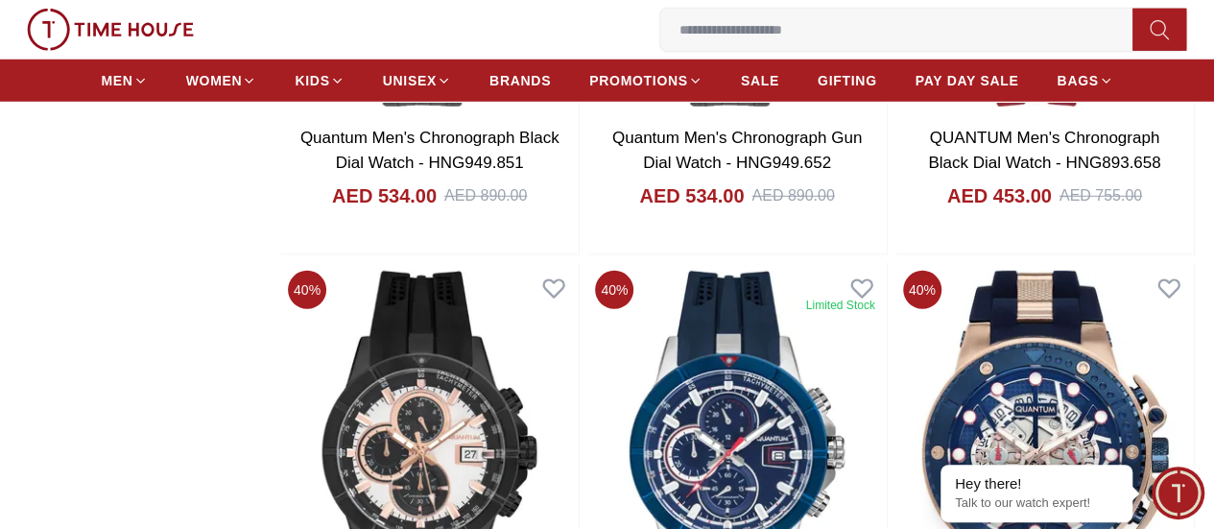
scroll to position [2714, 0]
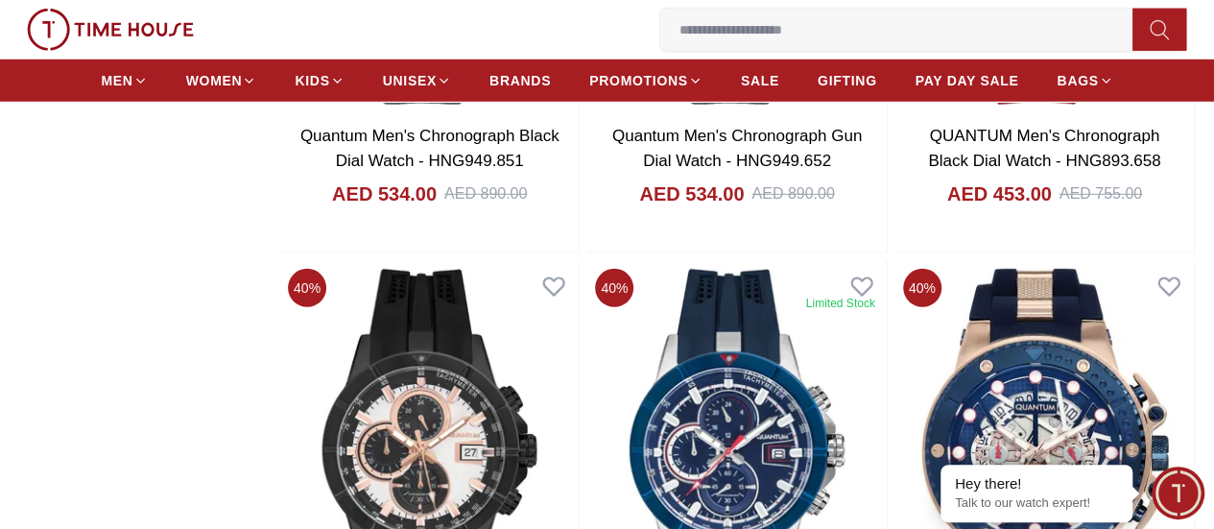
scroll to position [2735, 0]
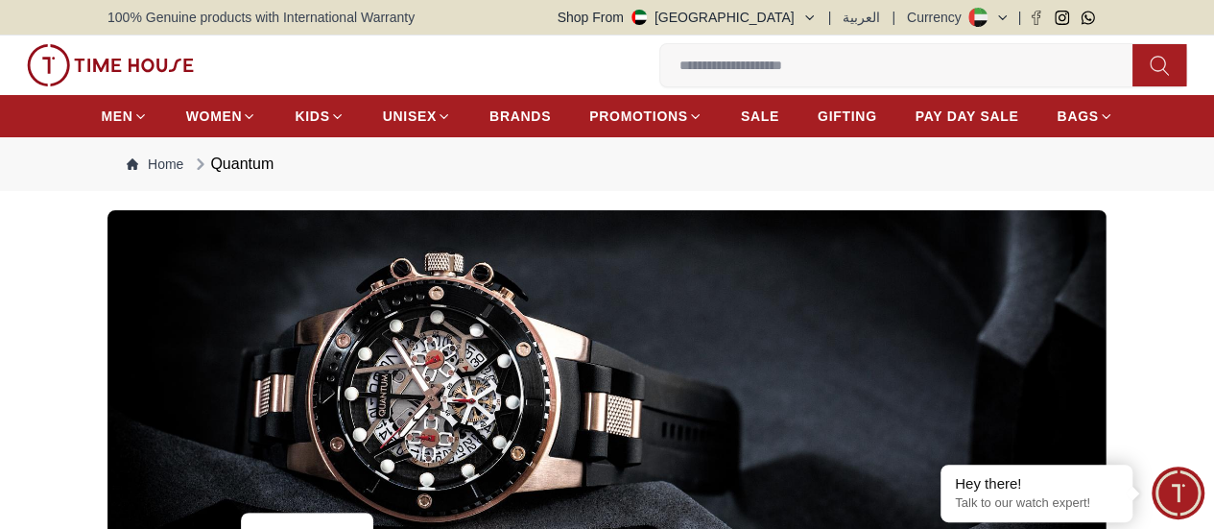
click at [475, 302] on img at bounding box center [607, 384] width 999 height 349
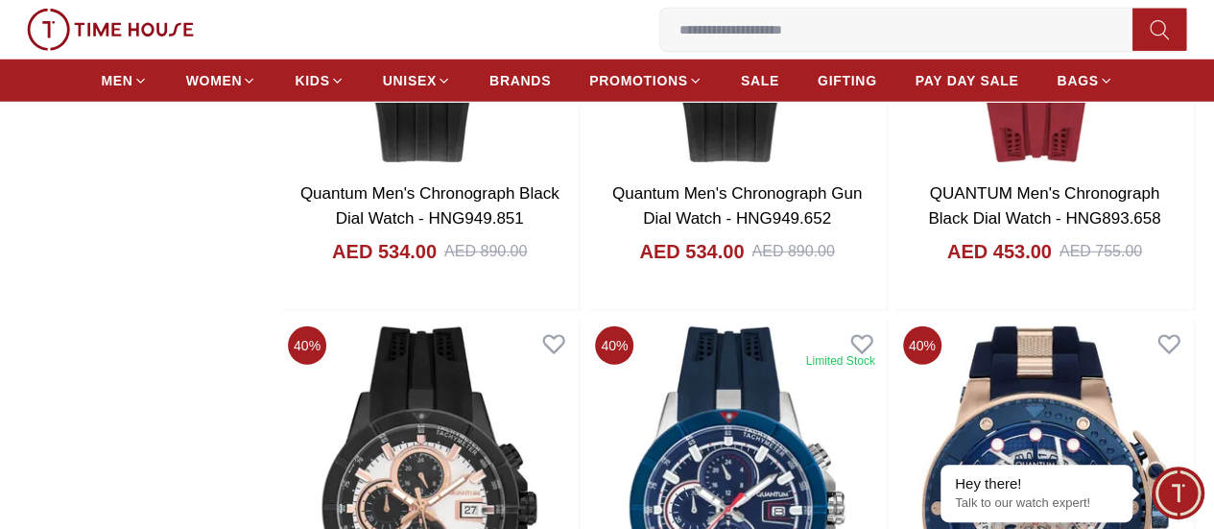
scroll to position [2674, 0]
click at [989, 323] on img at bounding box center [1045, 510] width 299 height 380
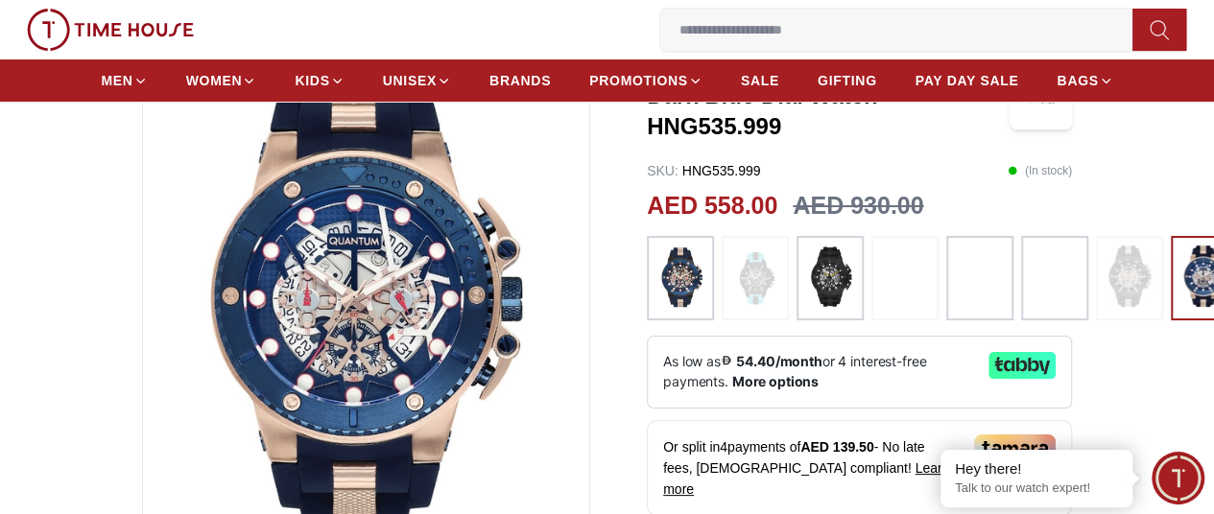
scroll to position [155, 0]
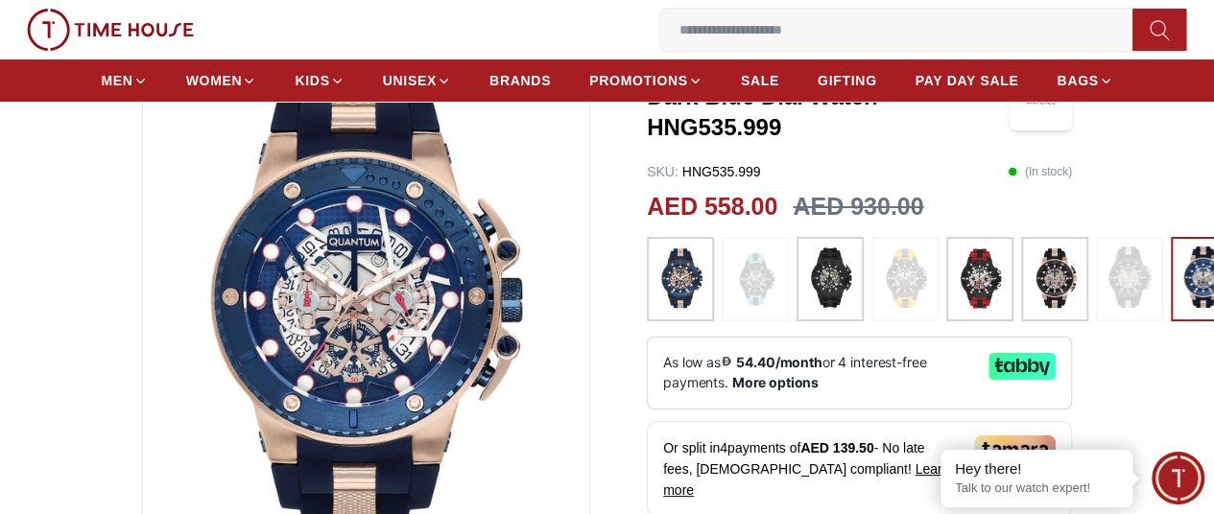
click at [811, 277] on img at bounding box center [830, 279] width 48 height 65
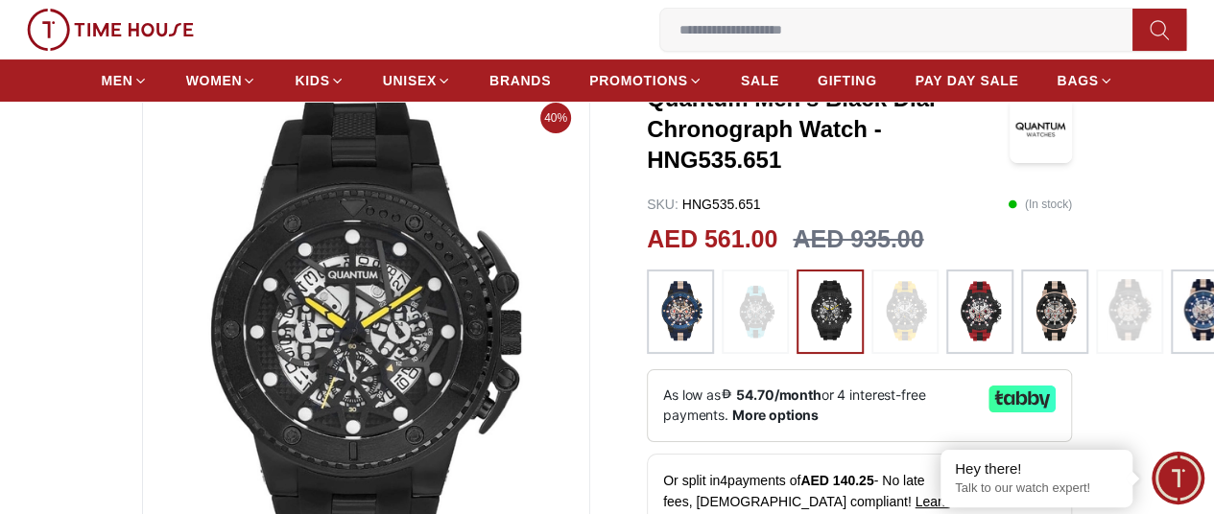
scroll to position [121, 0]
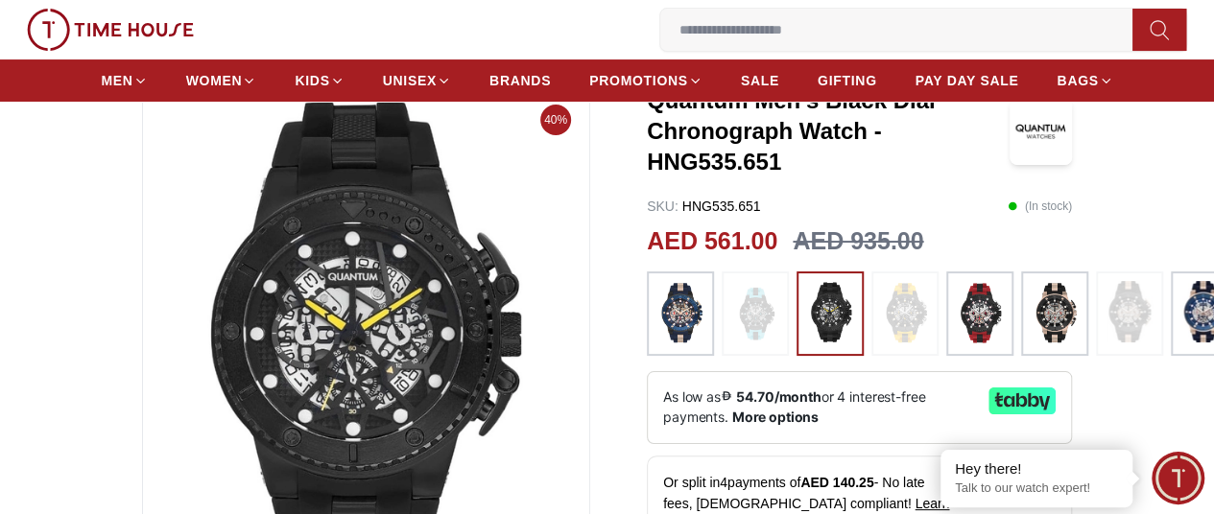
click at [657, 310] on img at bounding box center [681, 313] width 48 height 65
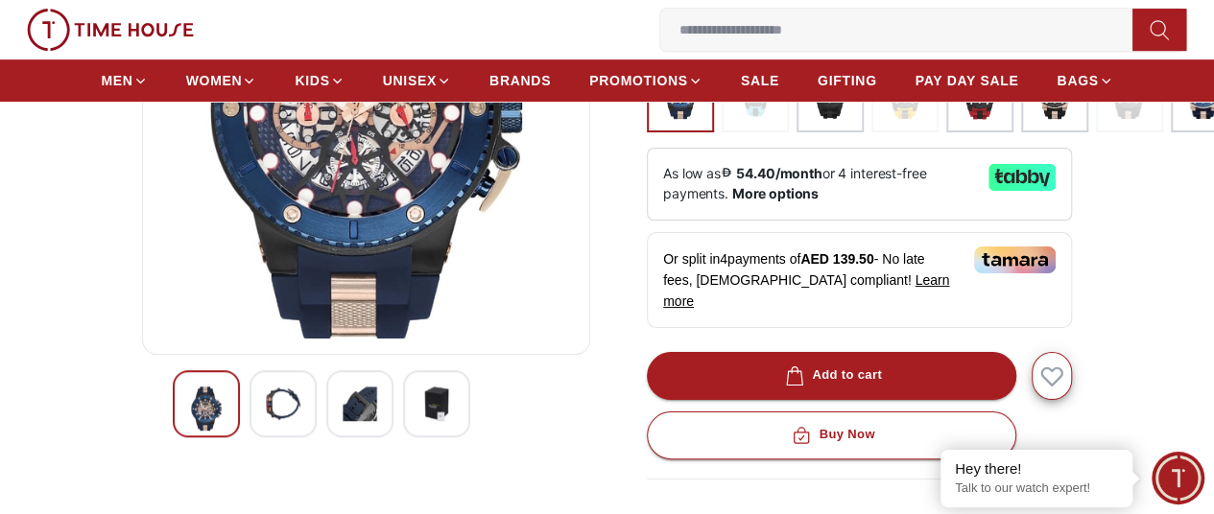
scroll to position [350, 0]
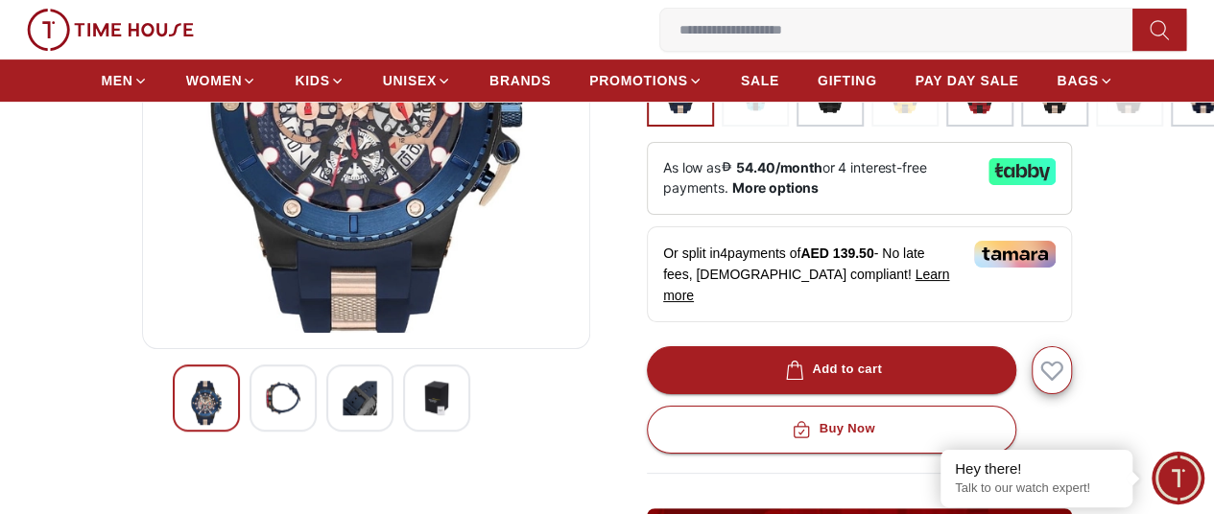
click at [266, 416] on img at bounding box center [283, 398] width 35 height 35
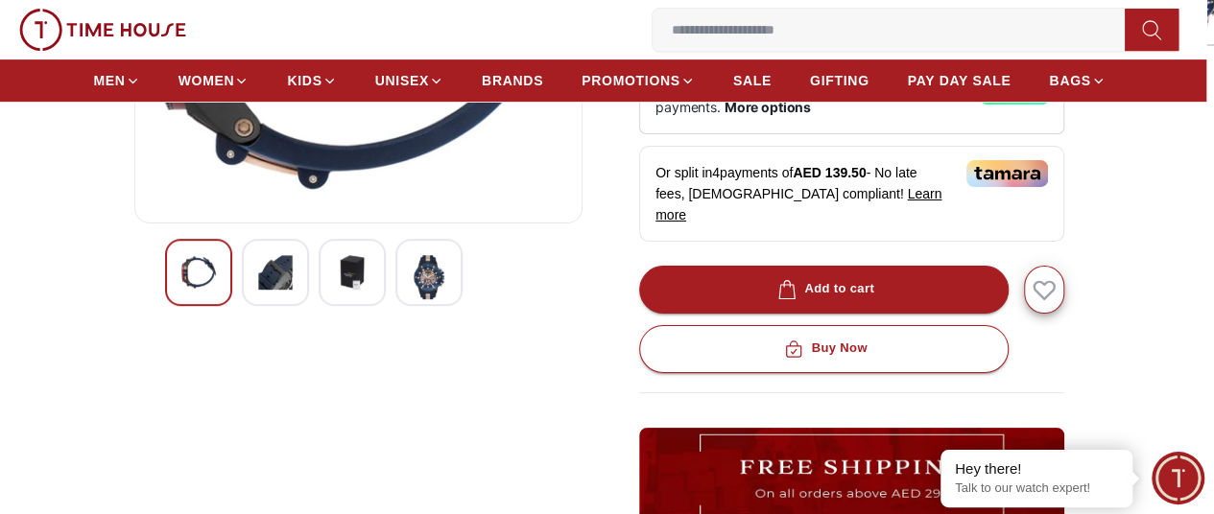
scroll to position [401, 8]
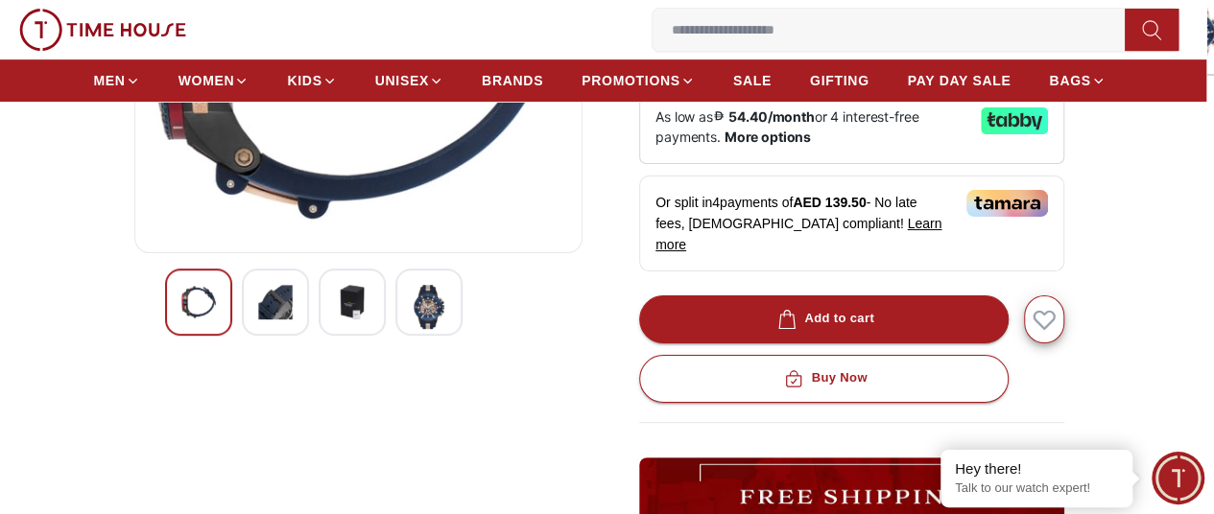
click at [258, 320] on img at bounding box center [275, 302] width 35 height 35
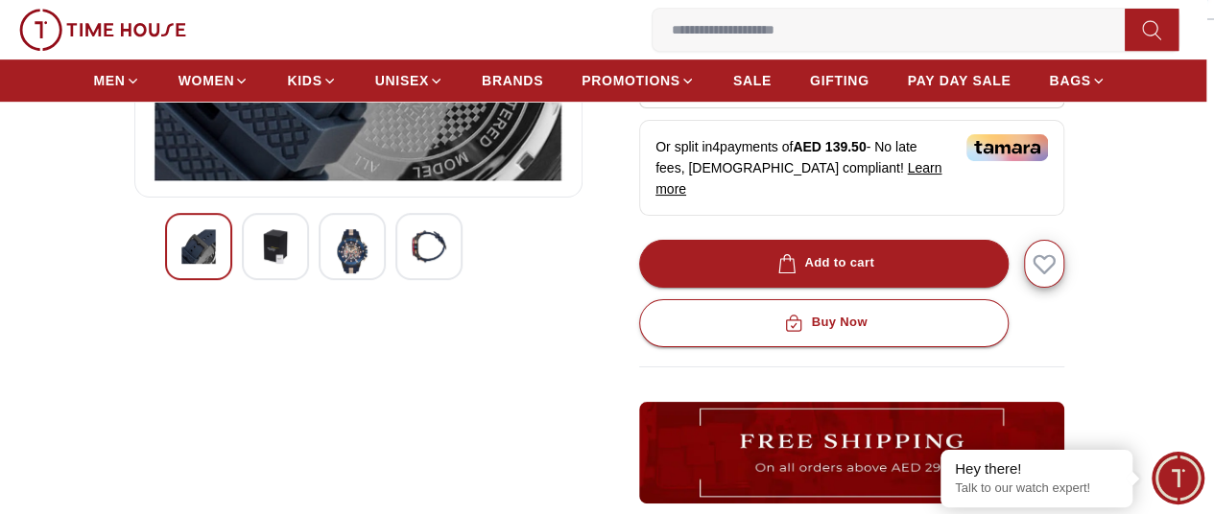
scroll to position [458, 8]
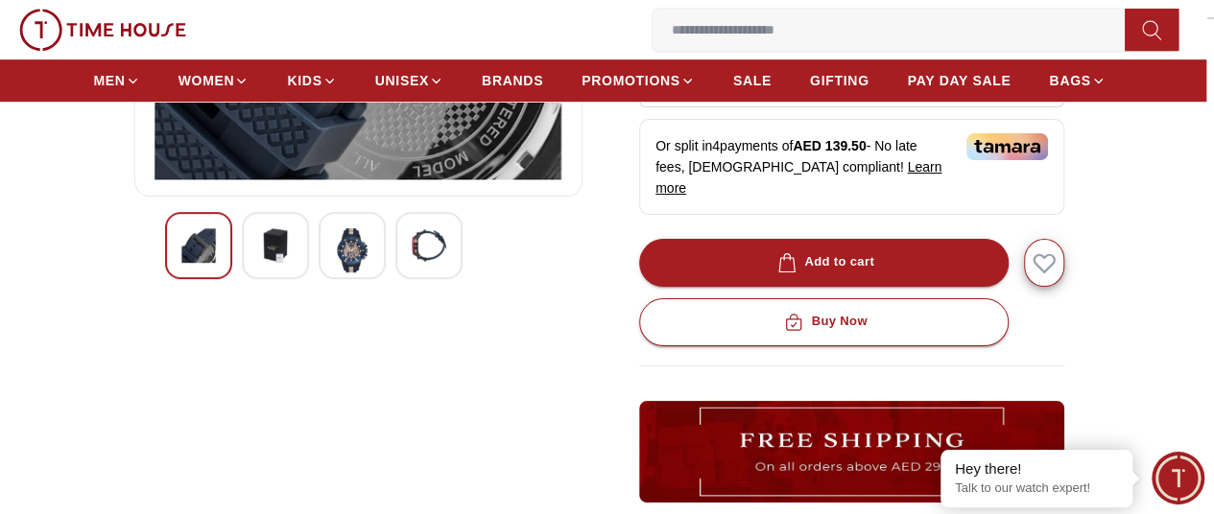
click at [258, 263] on img at bounding box center [275, 245] width 35 height 35
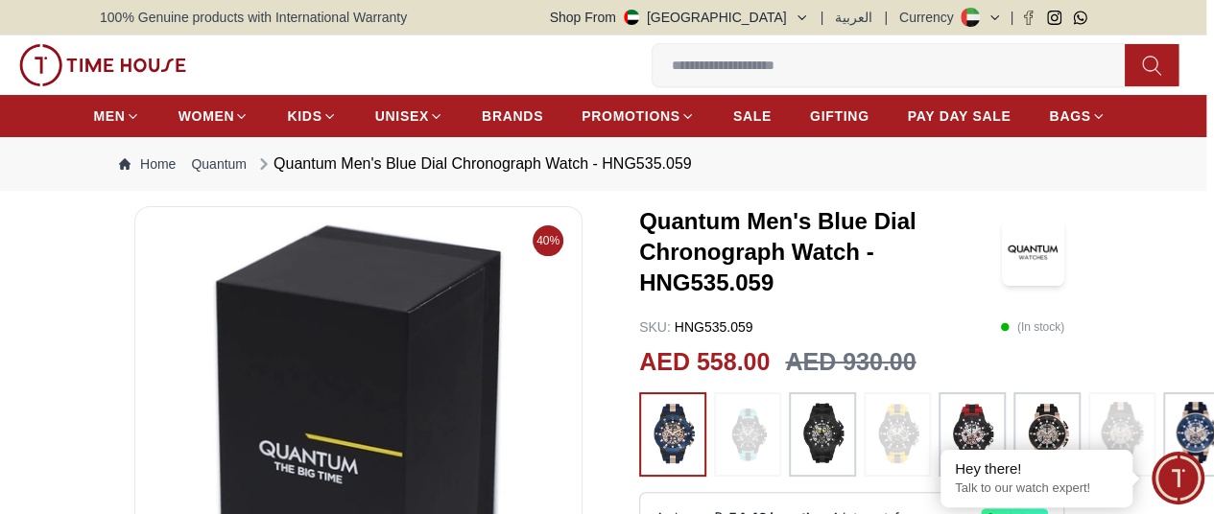
scroll to position [431, 8]
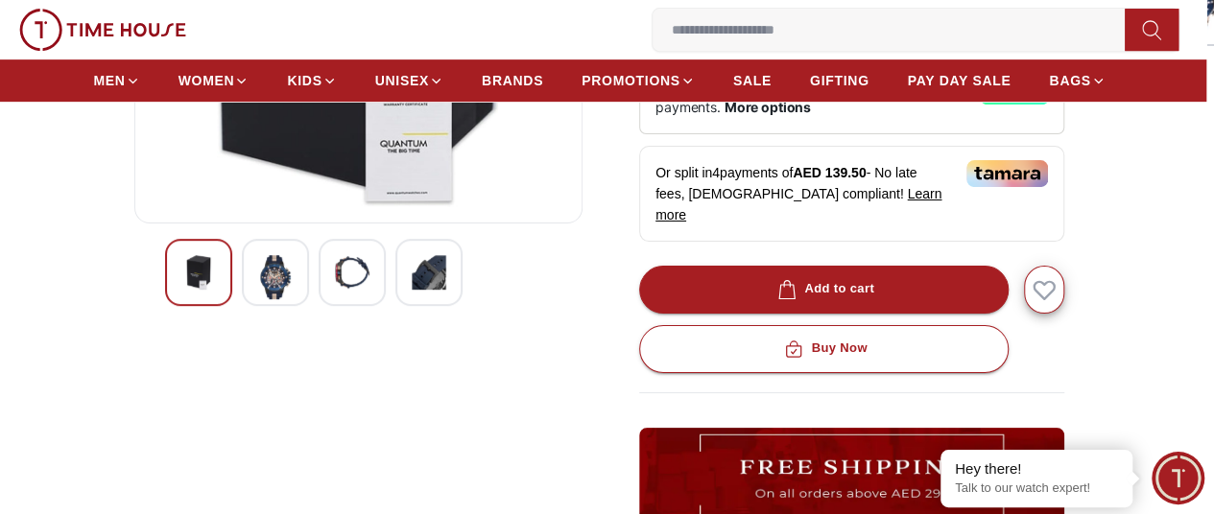
click at [258, 299] on img at bounding box center [275, 277] width 35 height 44
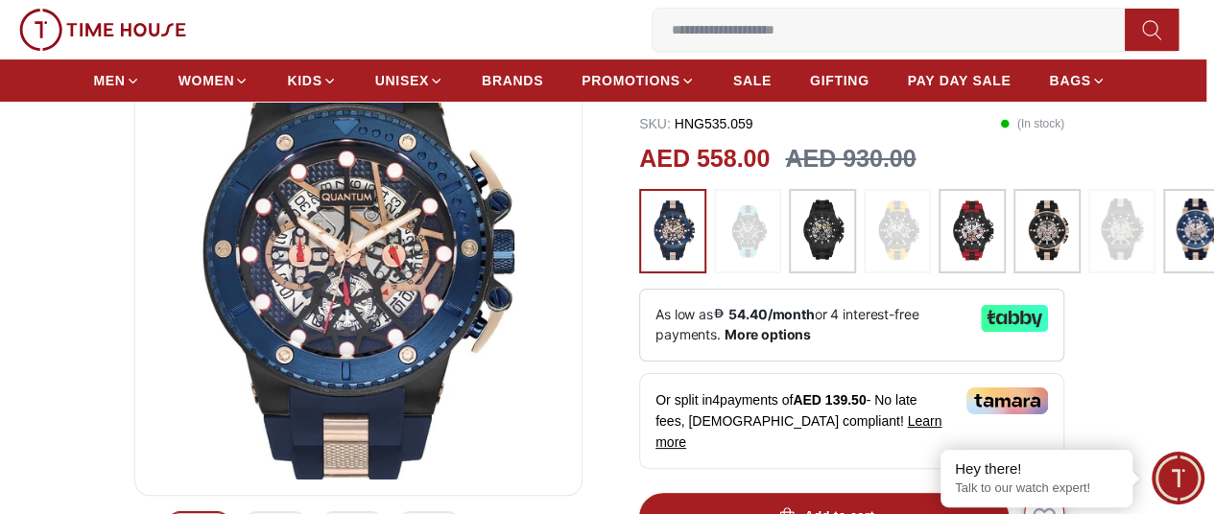
scroll to position [204, 8]
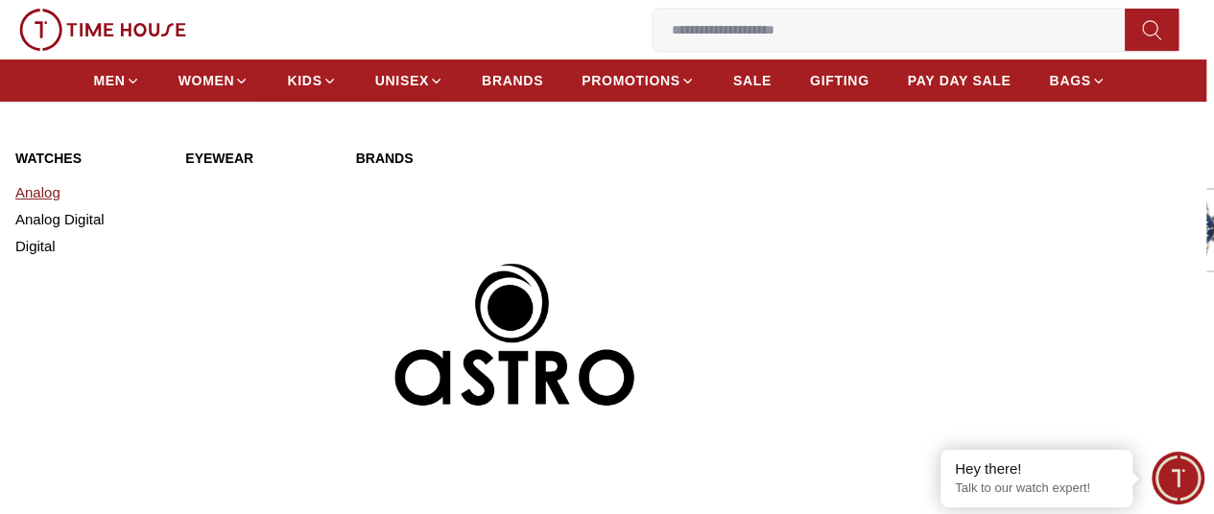
click at [54, 206] on link "Analog" at bounding box center [88, 192] width 147 height 27
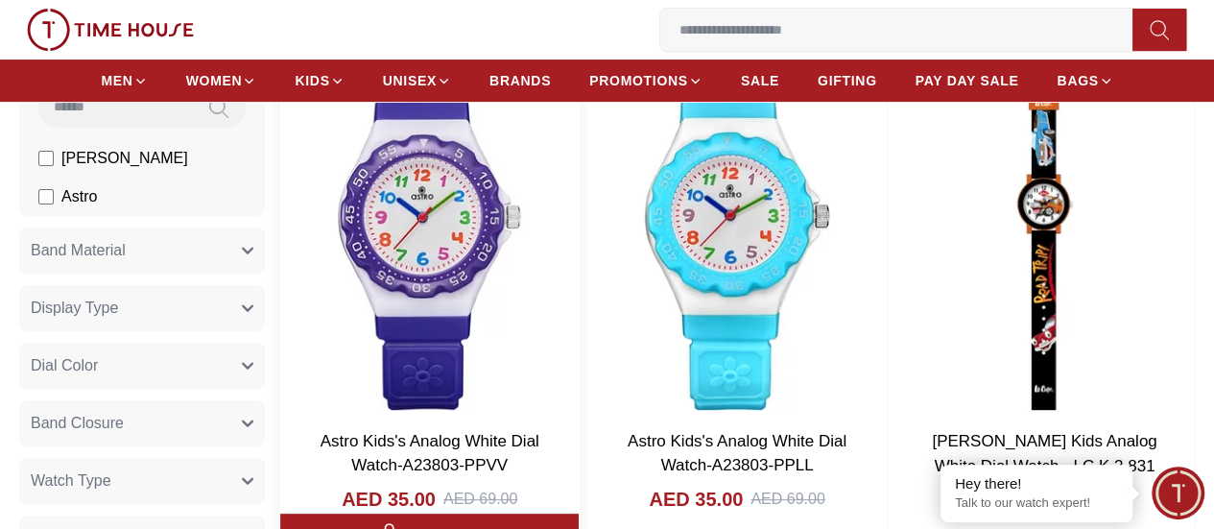
scroll to position [207, 0]
